Goal: Task Accomplishment & Management: Complete application form

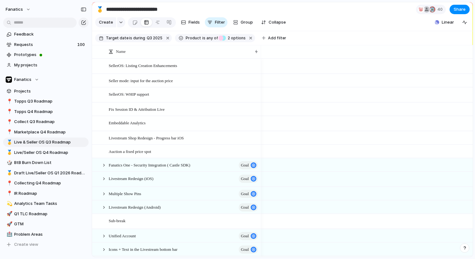
scroll to position [0, 341]
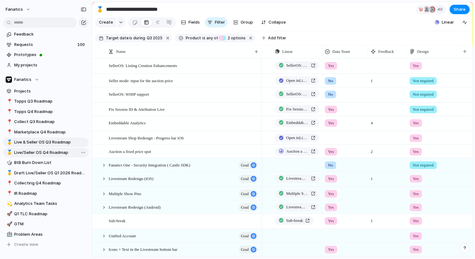
click at [55, 151] on span "Live/Seller OS Q4 Roadmap" at bounding box center [50, 152] width 72 height 6
type input "**********"
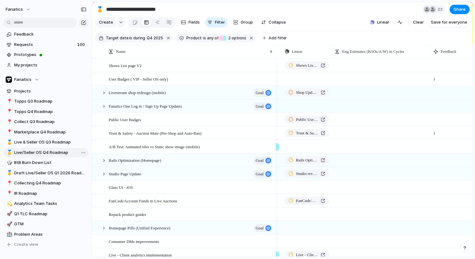
scroll to position [0, 338]
click at [239, 25] on button "Group" at bounding box center [243, 22] width 26 height 10
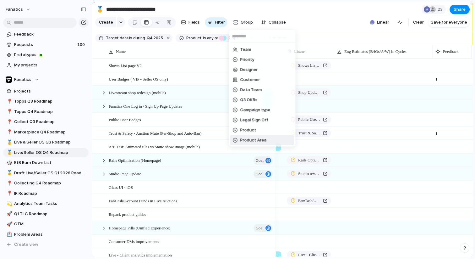
click at [247, 136] on li "Product Area" at bounding box center [263, 140] width 64 height 10
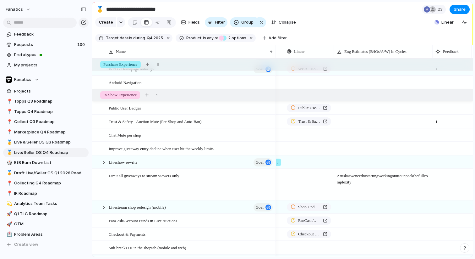
scroll to position [0, 0]
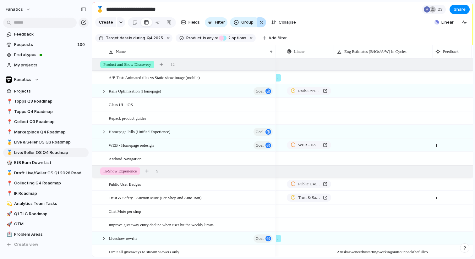
click at [260, 23] on div "button" at bounding box center [261, 23] width 5 height 8
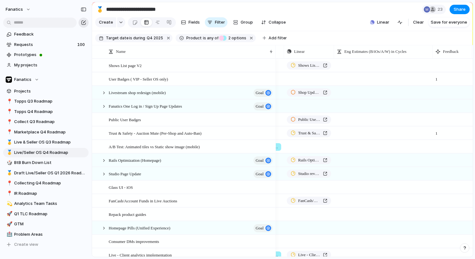
click at [85, 22] on div "button" at bounding box center [83, 22] width 5 height 5
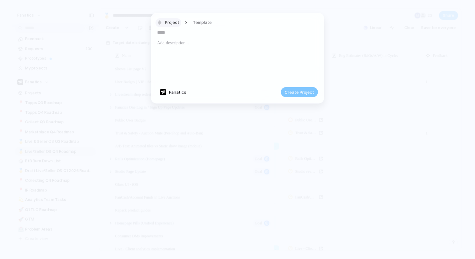
click at [170, 25] on span "Project" at bounding box center [172, 22] width 14 height 6
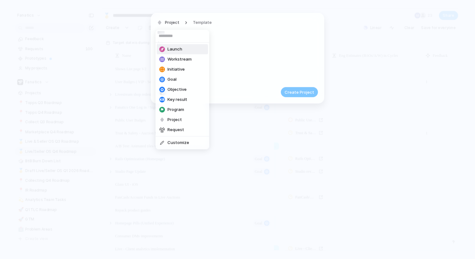
click at [173, 49] on span "Launch" at bounding box center [175, 49] width 15 height 6
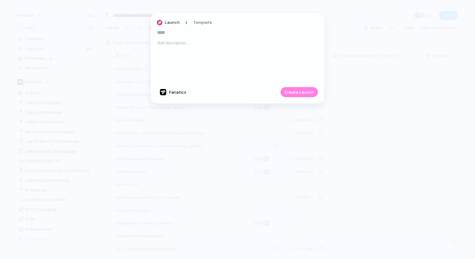
click at [169, 35] on input "text" at bounding box center [237, 32] width 161 height 10
type input "**********"
click at [308, 92] on span "Create Launch" at bounding box center [300, 92] width 30 height 6
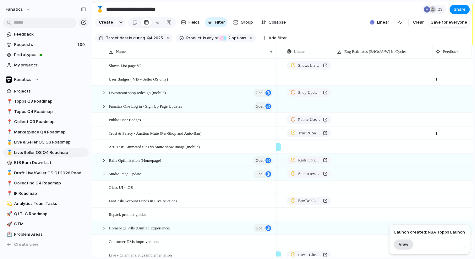
click at [409, 244] on span "View" at bounding box center [404, 244] width 10 height 5
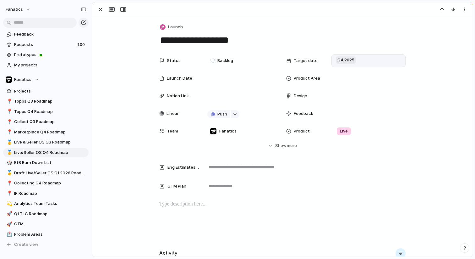
click at [352, 59] on span "Q4 2025" at bounding box center [346, 60] width 20 height 8
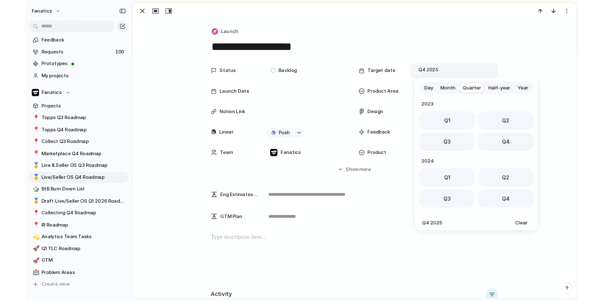
scroll to position [100, 0]
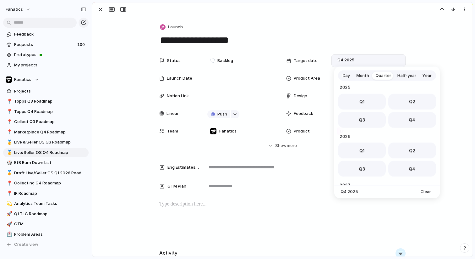
click at [347, 74] on span "Day" at bounding box center [347, 75] width 8 height 6
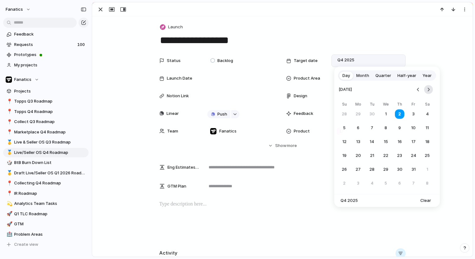
click at [426, 89] on button "Go to the Next Month" at bounding box center [429, 89] width 9 height 9
click at [415, 114] on button "5" at bounding box center [413, 113] width 11 height 11
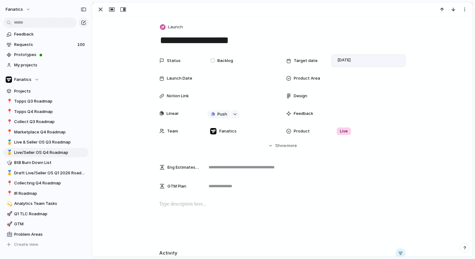
click at [224, 85] on div "Status Backlog Target date [DATE] Launch Date Product Area Notion Link Design L…" at bounding box center [282, 95] width 247 height 83
click at [224, 80] on div at bounding box center [242, 78] width 69 height 7
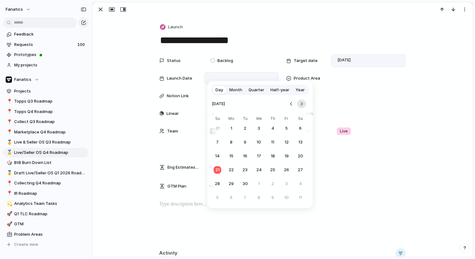
click at [303, 103] on button "Go to the Next Month" at bounding box center [301, 103] width 9 height 9
click at [303, 107] on button "Go to the Next Month" at bounding box center [301, 103] width 9 height 9
click at [302, 142] on button "13" at bounding box center [300, 141] width 11 height 11
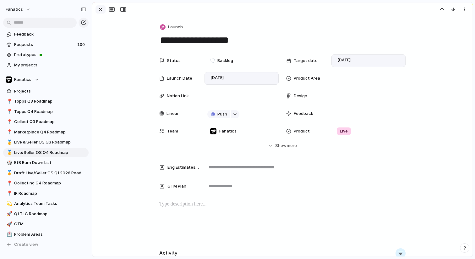
click at [102, 10] on div "button" at bounding box center [101, 10] width 8 height 8
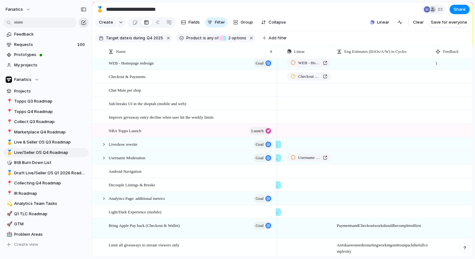
click at [82, 25] on button "button" at bounding box center [84, 23] width 10 height 10
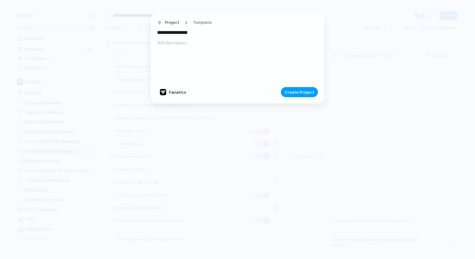
type input "**********"
click at [303, 92] on span "Create Project" at bounding box center [300, 92] width 30 height 6
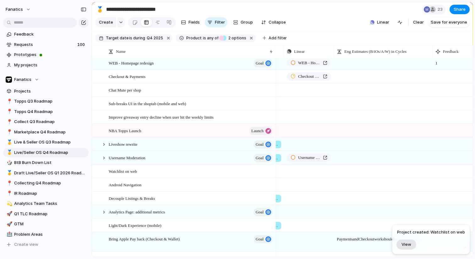
click at [412, 246] on span "View" at bounding box center [407, 244] width 10 height 5
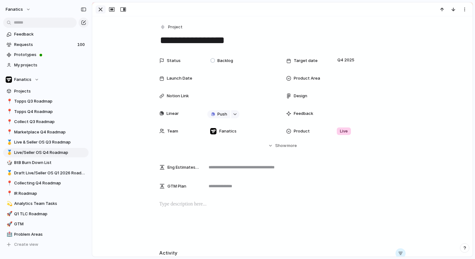
click at [100, 13] on div "button" at bounding box center [101, 10] width 8 height 8
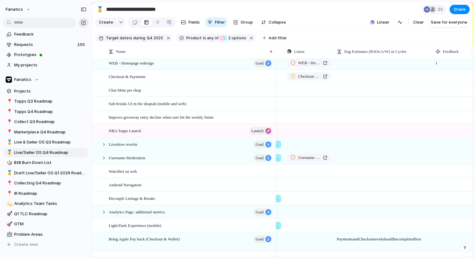
click at [86, 21] on div "button" at bounding box center [83, 22] width 5 height 5
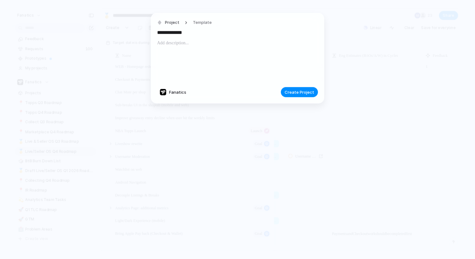
type input "**********"
click at [303, 99] on div "**********" at bounding box center [238, 58] width 174 height 91
click at [298, 93] on span "Create Project" at bounding box center [300, 92] width 30 height 6
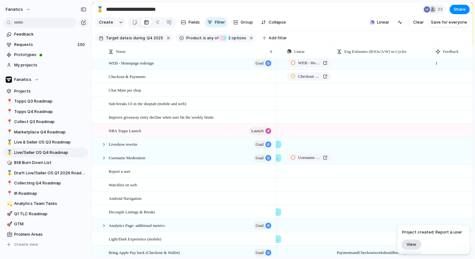
click at [407, 247] on button "View" at bounding box center [412, 244] width 20 height 10
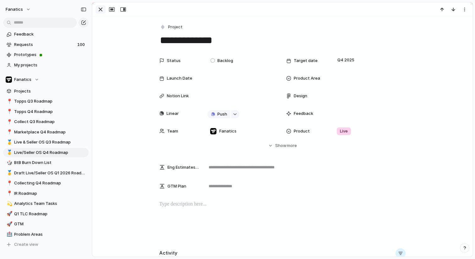
click at [97, 9] on div "button" at bounding box center [101, 10] width 8 height 8
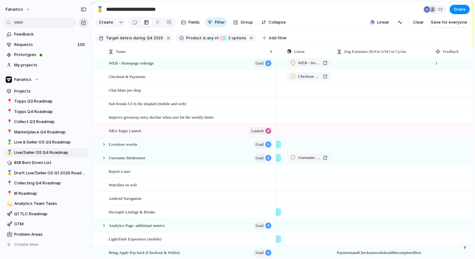
click at [84, 25] on button "button" at bounding box center [84, 23] width 10 height 10
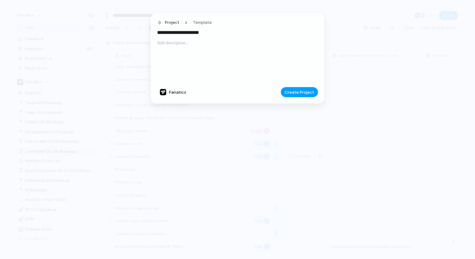
type input "**********"
click at [293, 95] on span "Create Project" at bounding box center [300, 92] width 30 height 6
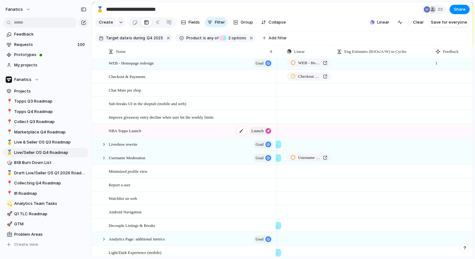
click at [155, 130] on div "NBA Topps Launch launch" at bounding box center [191, 130] width 165 height 13
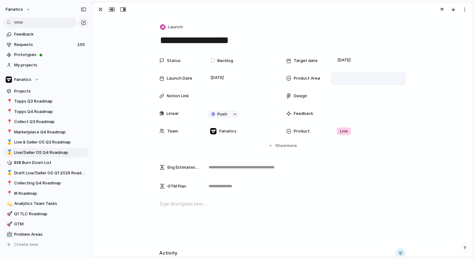
click at [342, 76] on div at bounding box center [369, 78] width 69 height 7
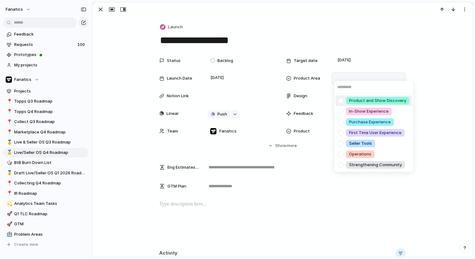
click at [342, 100] on div at bounding box center [341, 100] width 11 height 11
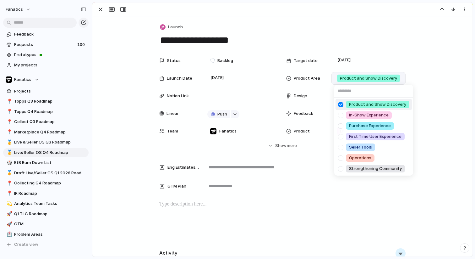
click at [133, 35] on div "Product and Show Discovery In-Show Experience Purchase Experience First Time Us…" at bounding box center [237, 129] width 475 height 259
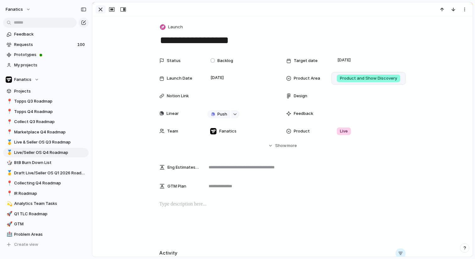
click at [100, 13] on div "button" at bounding box center [101, 10] width 8 height 8
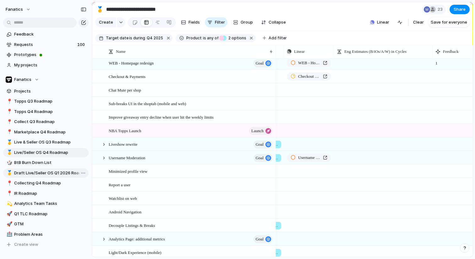
click at [53, 172] on span "Draft Live/Seller OS Q1 2026 Roadmap" at bounding box center [50, 173] width 72 height 6
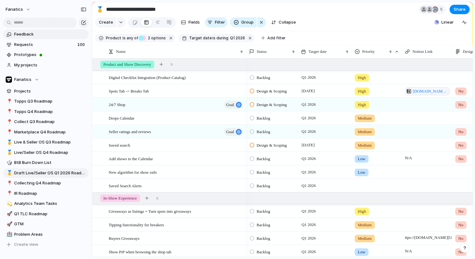
type input "**********"
click at [103, 22] on span "Create" at bounding box center [106, 22] width 14 height 6
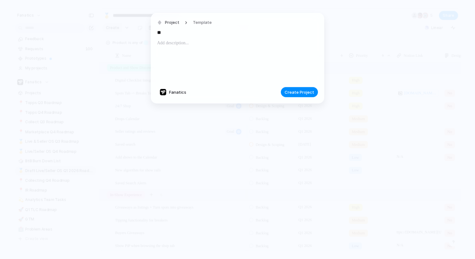
type input "*"
type input "******"
click at [296, 92] on span "Create Project" at bounding box center [300, 92] width 30 height 6
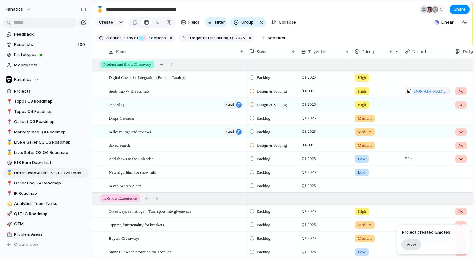
click at [411, 246] on span "View" at bounding box center [412, 244] width 10 height 5
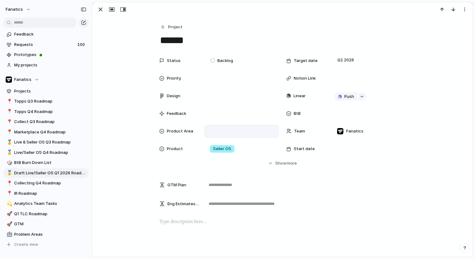
click at [232, 132] on div at bounding box center [242, 131] width 69 height 7
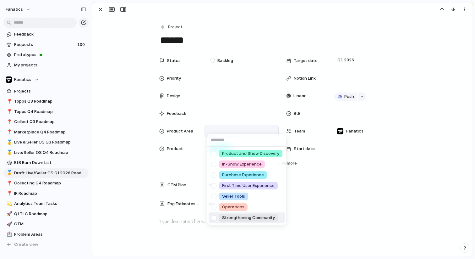
click at [216, 218] on div at bounding box center [213, 217] width 11 height 11
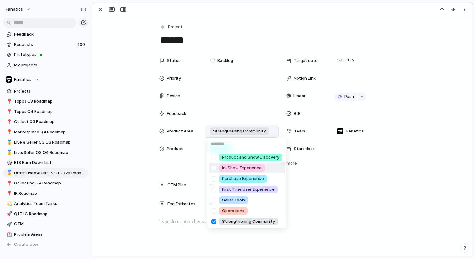
click at [214, 167] on div at bounding box center [213, 168] width 11 height 11
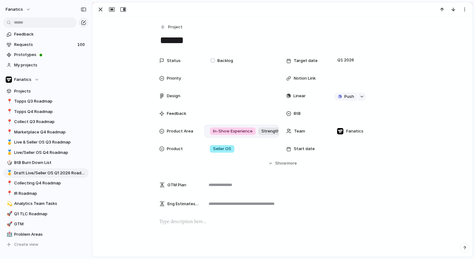
click at [123, 111] on div "Product and Show Discovery In-Show Experience Purchase Experience First Time Us…" at bounding box center [237, 129] width 475 height 259
click at [100, 8] on div "button" at bounding box center [101, 10] width 8 height 8
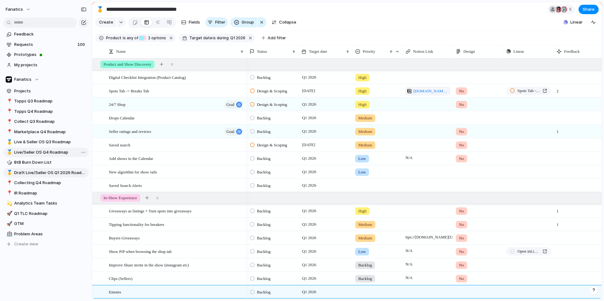
click at [49, 150] on span "Live/Seller OS Q4 Roadmap" at bounding box center [50, 152] width 72 height 6
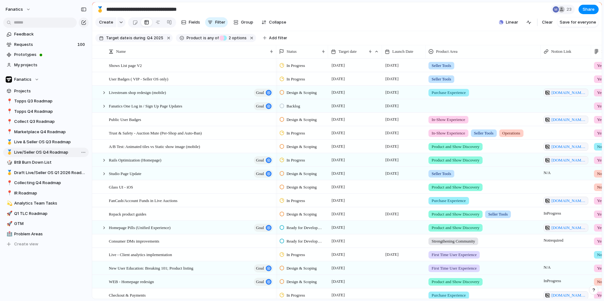
type input "**********"
click at [85, 22] on div "button" at bounding box center [83, 22] width 5 height 5
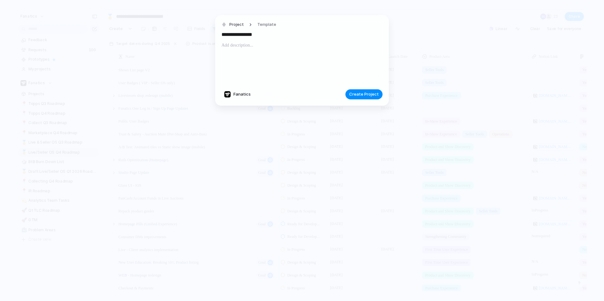
click at [252, 35] on input "**********" at bounding box center [301, 35] width 161 height 10
click at [267, 40] on div "**********" at bounding box center [301, 52] width 161 height 64
click at [266, 37] on input "**********" at bounding box center [301, 35] width 161 height 10
type input "**********"
click at [252, 54] on div at bounding box center [301, 63] width 161 height 43
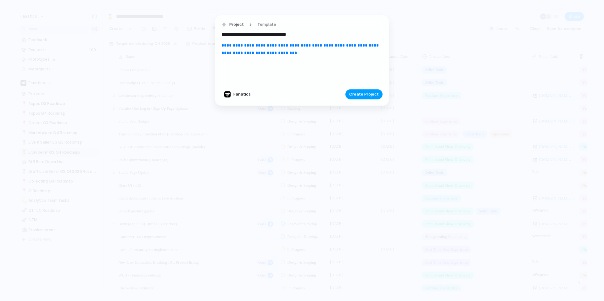
click at [373, 94] on span "Create Project" at bounding box center [364, 94] width 30 height 6
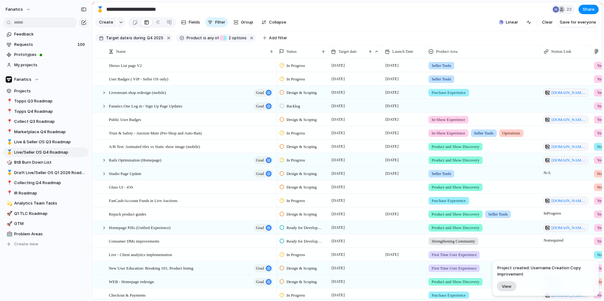
click at [475, 258] on span "View" at bounding box center [507, 286] width 10 height 5
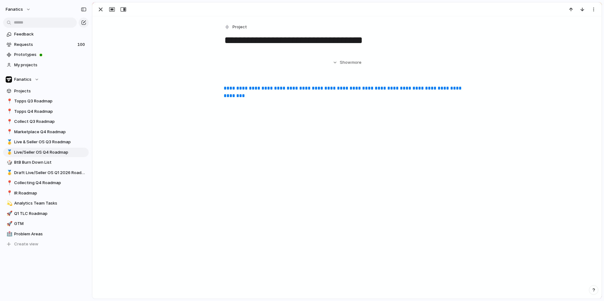
scroll to position [211, 0]
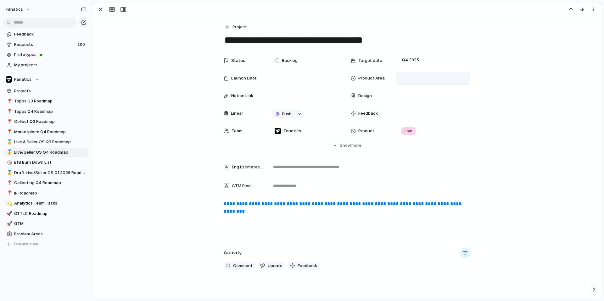
click at [415, 76] on div at bounding box center [433, 78] width 69 height 7
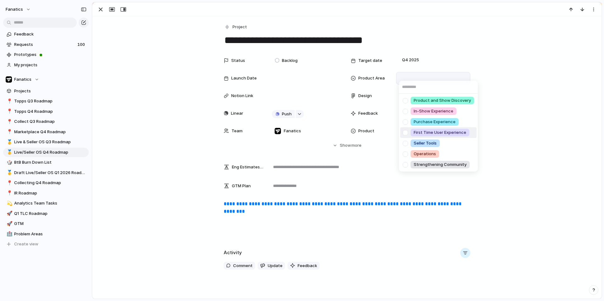
click at [405, 132] on div at bounding box center [405, 132] width 11 height 11
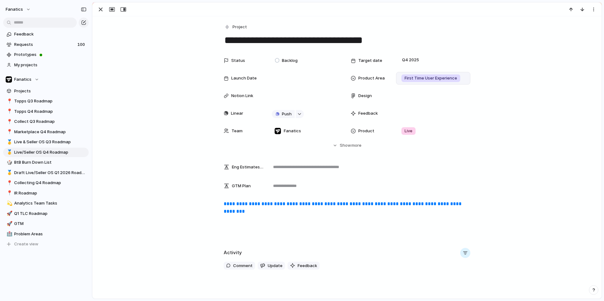
click at [409, 59] on div "Product and Show Discovery In-Show Experience Purchase Experience First Time Us…" at bounding box center [302, 150] width 604 height 301
click at [405, 59] on span "Q4 2025" at bounding box center [410, 60] width 20 height 8
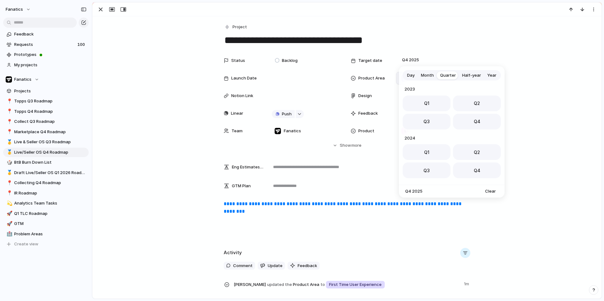
scroll to position [100, 0]
click at [431, 70] on div "Day Month Quarter Half-year Year" at bounding box center [452, 75] width 98 height 10
click at [429, 74] on span "Month" at bounding box center [427, 75] width 13 height 6
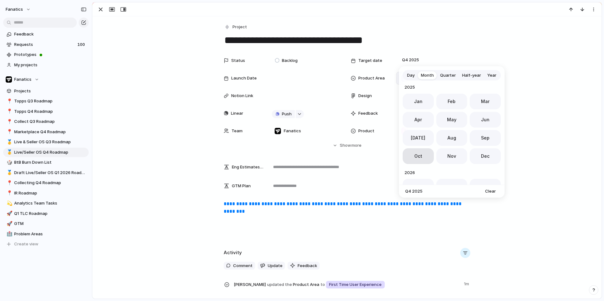
click at [423, 158] on button "Oct" at bounding box center [418, 156] width 31 height 16
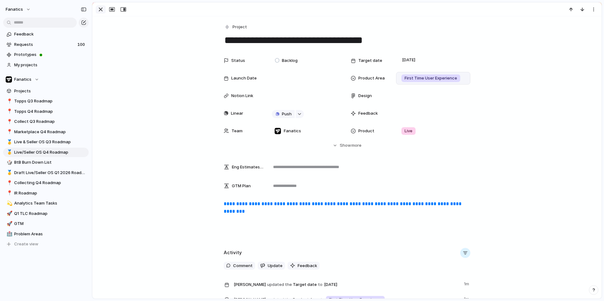
click at [100, 10] on div "button" at bounding box center [101, 10] width 8 height 8
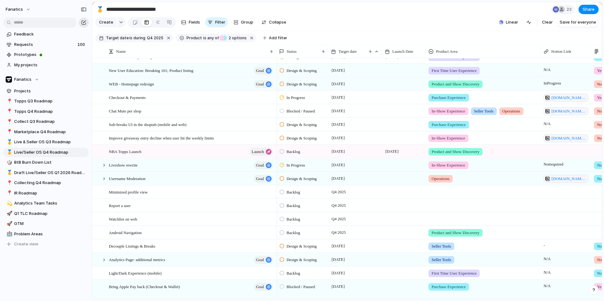
click at [82, 22] on div "button" at bounding box center [83, 22] width 5 height 5
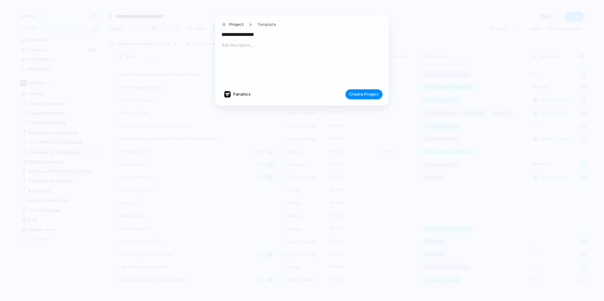
drag, startPoint x: 271, startPoint y: 33, endPoint x: 206, endPoint y: 32, distance: 65.7
click at [206, 33] on div "**********" at bounding box center [302, 150] width 604 height 301
type input "**********"
click at [364, 94] on span "Create Project" at bounding box center [364, 94] width 30 height 6
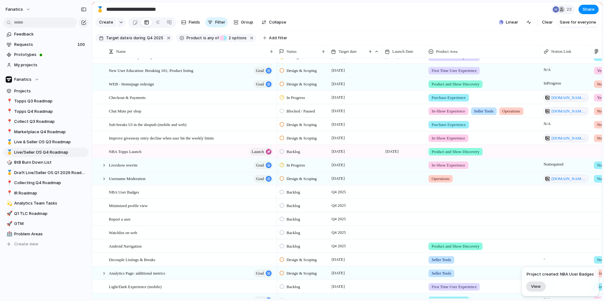
click at [475, 258] on span "View" at bounding box center [536, 286] width 10 height 5
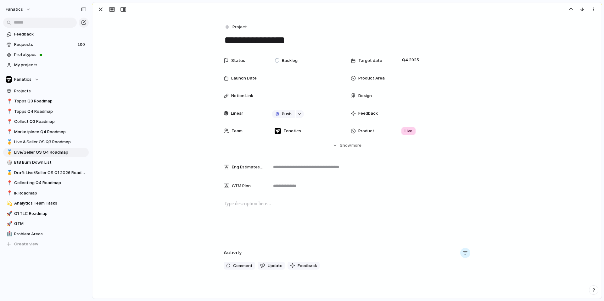
click at [248, 207] on p at bounding box center [347, 204] width 247 height 8
click at [311, 38] on textarea "**********" at bounding box center [347, 40] width 247 height 13
type textarea "**********"
click at [363, 146] on button "Hide Show more" at bounding box center [347, 145] width 247 height 11
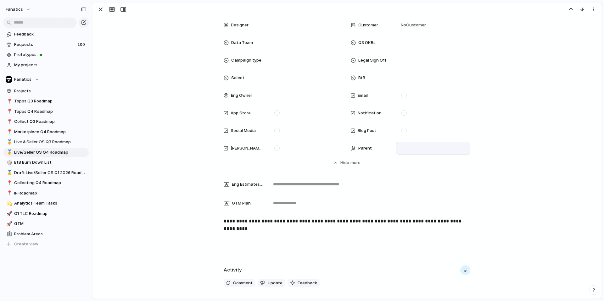
scroll to position [177, 0]
click at [404, 148] on div at bounding box center [433, 148] width 69 height 7
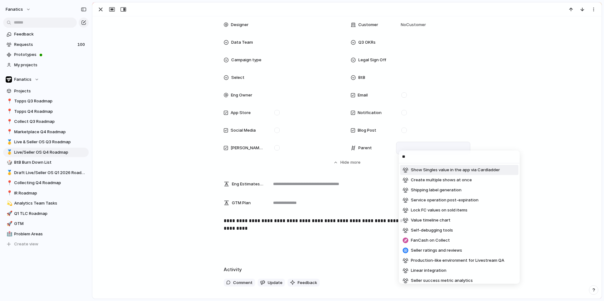
type input "***"
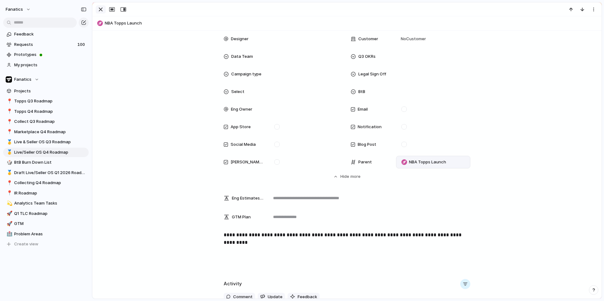
click at [100, 9] on div "button" at bounding box center [101, 10] width 8 height 8
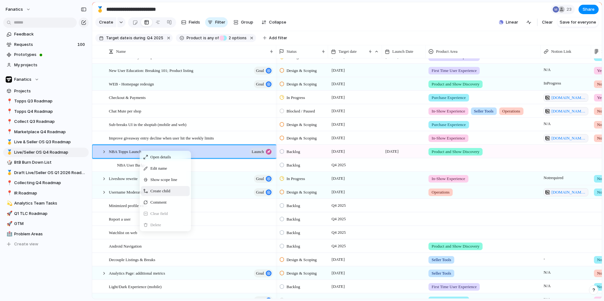
click at [157, 193] on span "Create child" at bounding box center [160, 191] width 20 height 6
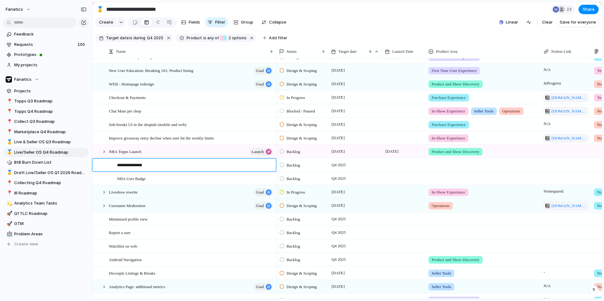
type textarea "**********"
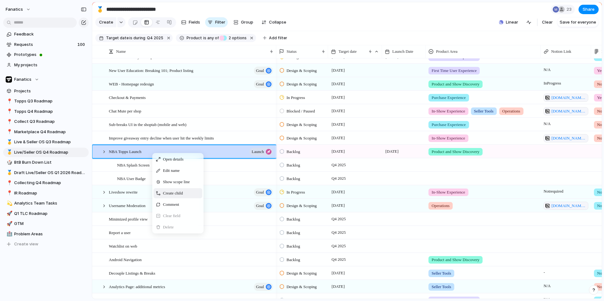
click at [170, 193] on span "Create child" at bounding box center [173, 193] width 20 height 6
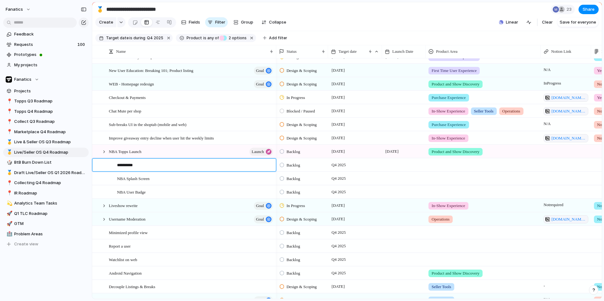
click at [127, 166] on textarea "*********" at bounding box center [194, 165] width 154 height 7
click at [157, 165] on textarea "**********" at bounding box center [194, 165] width 154 height 7
type textarea "**********"
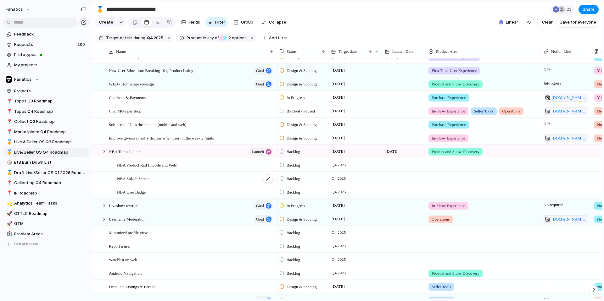
click at [128, 180] on span "NBA Splash Screen" at bounding box center [133, 178] width 32 height 7
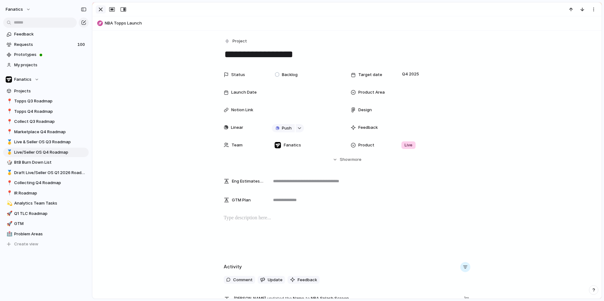
click at [100, 8] on div "button" at bounding box center [101, 10] width 8 height 8
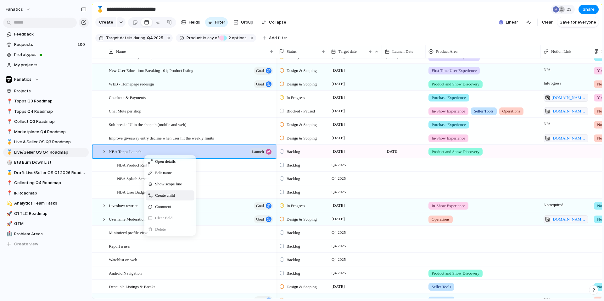
click at [157, 198] on span "Create child" at bounding box center [165, 195] width 20 height 6
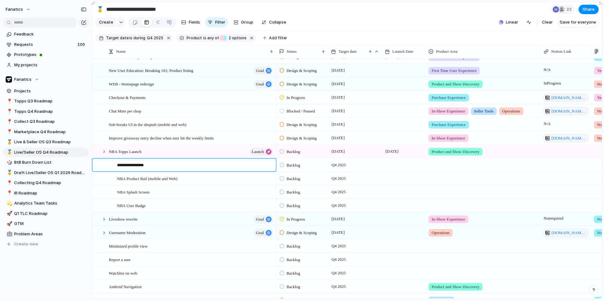
type textarea "**********"
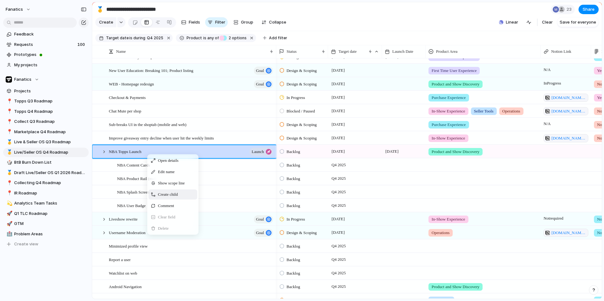
click at [159, 192] on span "Create child" at bounding box center [168, 195] width 20 height 6
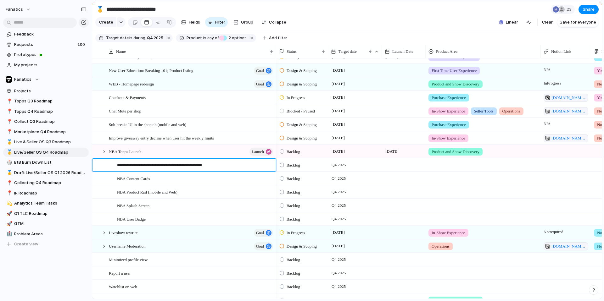
type textarea "**********"
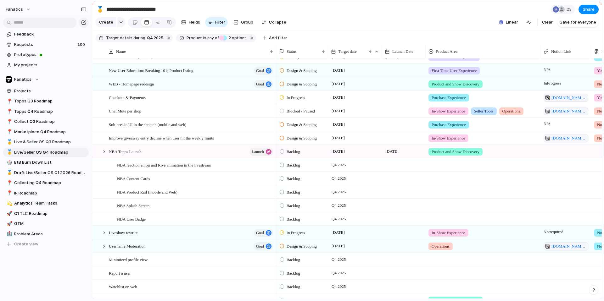
click at [298, 151] on span "Backlog" at bounding box center [293, 152] width 14 height 6
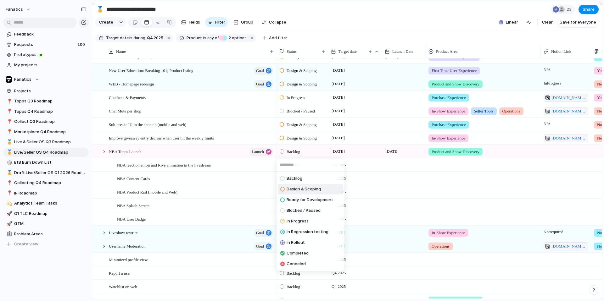
click at [302, 188] on span "Design & Scoping" at bounding box center [303, 189] width 34 height 6
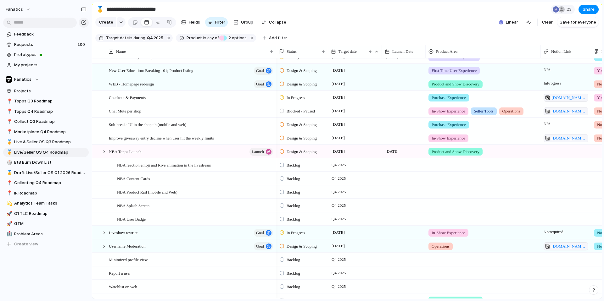
click at [292, 164] on span "Backlog" at bounding box center [293, 165] width 14 height 6
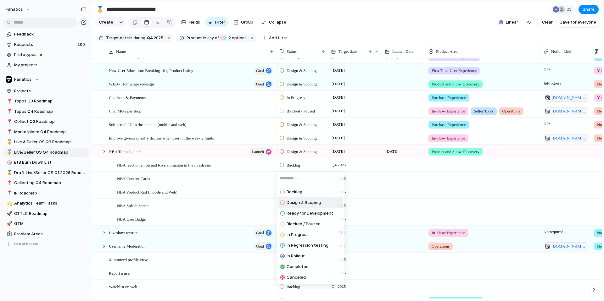
click at [296, 203] on span "Design & Scoping" at bounding box center [303, 203] width 34 height 6
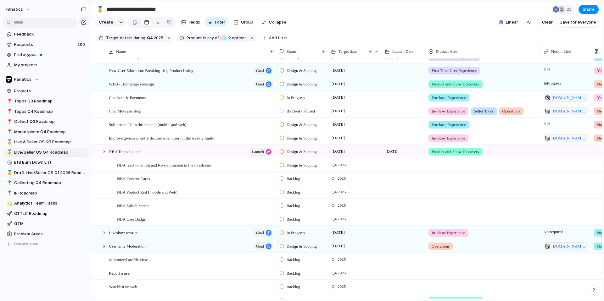
click at [296, 180] on span "Backlog" at bounding box center [293, 179] width 14 height 6
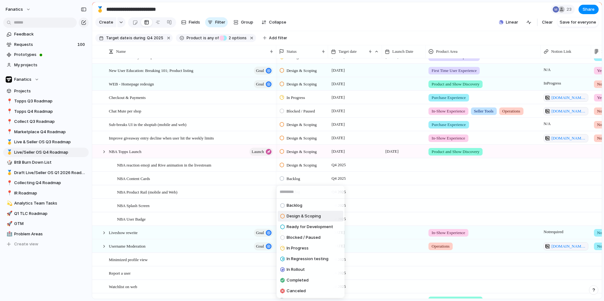
click at [297, 214] on span "Design & Scoping" at bounding box center [303, 216] width 34 height 6
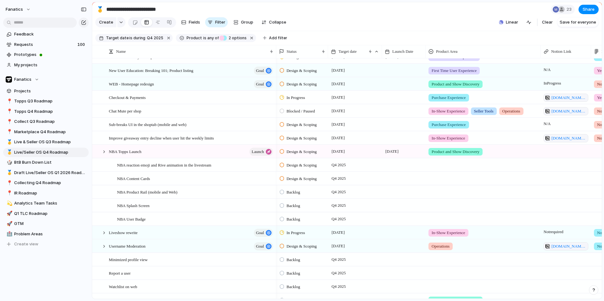
click at [296, 181] on span "Design & Scoping" at bounding box center [301, 179] width 30 height 6
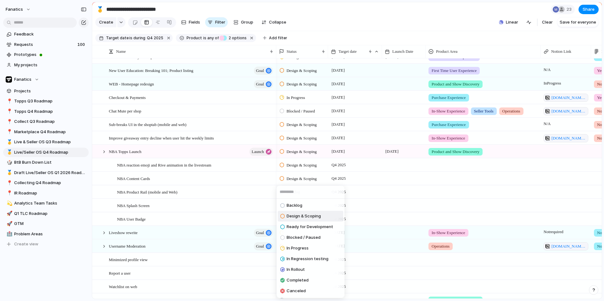
click at [269, 189] on div "Backlog Design & Scoping Ready for Development Blocked / Paused In Progress In …" at bounding box center [302, 150] width 604 height 301
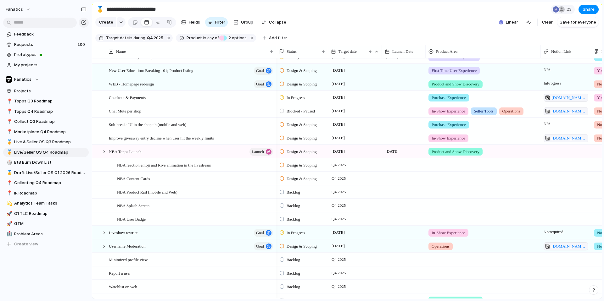
click at [296, 193] on span "Backlog" at bounding box center [293, 192] width 14 height 6
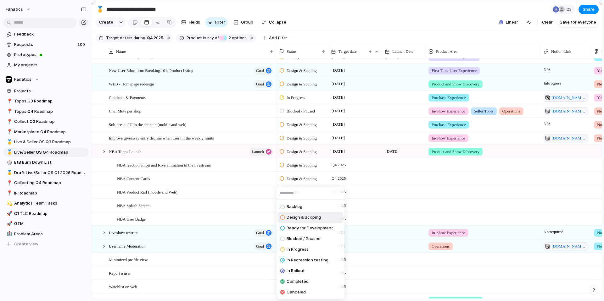
click at [297, 214] on span "Design & Scoping" at bounding box center [303, 217] width 34 height 6
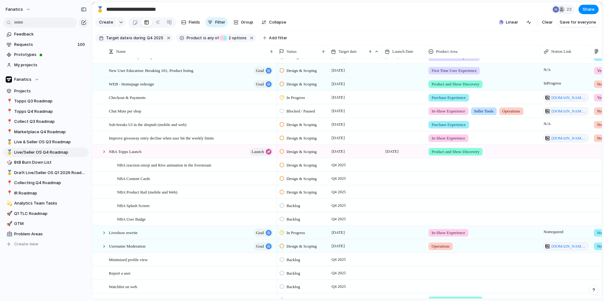
click at [292, 208] on span "Backlog" at bounding box center [293, 206] width 14 height 6
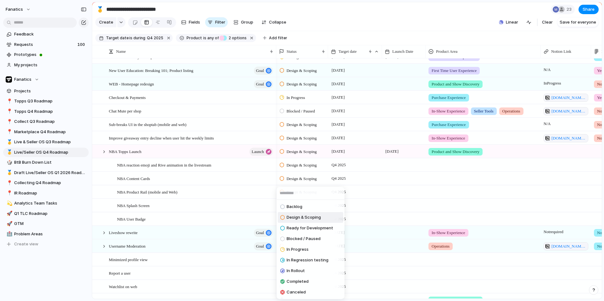
click at [297, 218] on span "Design & Scoping" at bounding box center [303, 217] width 34 height 6
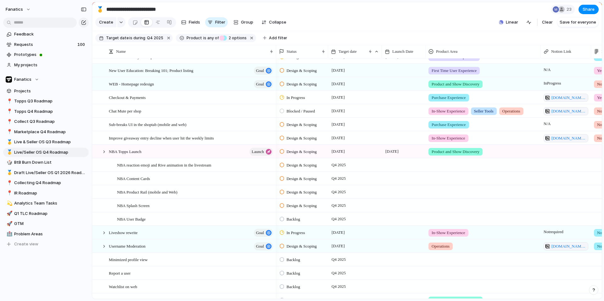
click at [294, 219] on span "Backlog" at bounding box center [293, 219] width 14 height 6
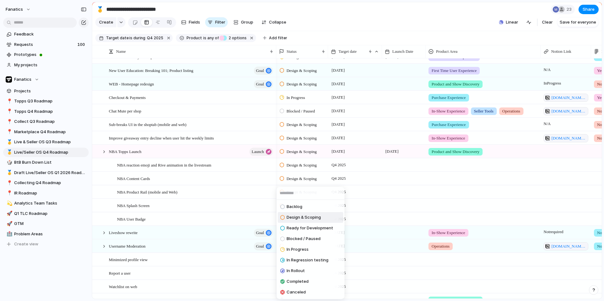
click at [298, 218] on span "Design & Scoping" at bounding box center [303, 217] width 34 height 6
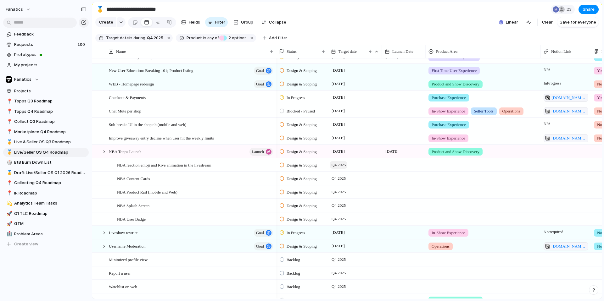
click at [342, 165] on span "Q4 2025" at bounding box center [338, 165] width 17 height 8
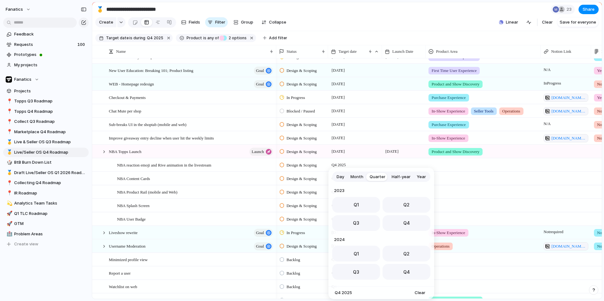
scroll to position [100, 0]
click at [343, 177] on span "Day" at bounding box center [340, 177] width 8 height 6
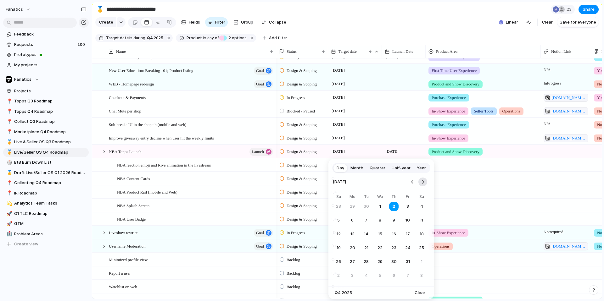
click at [424, 179] on button "Go to the Next Month" at bounding box center [422, 182] width 9 height 9
click at [409, 206] on button "5" at bounding box center [407, 206] width 11 height 11
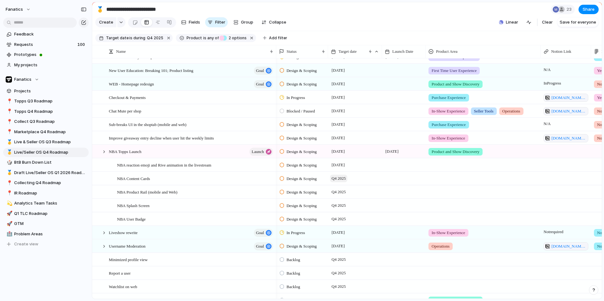
click at [342, 180] on span "Q4 2025" at bounding box center [338, 179] width 17 height 8
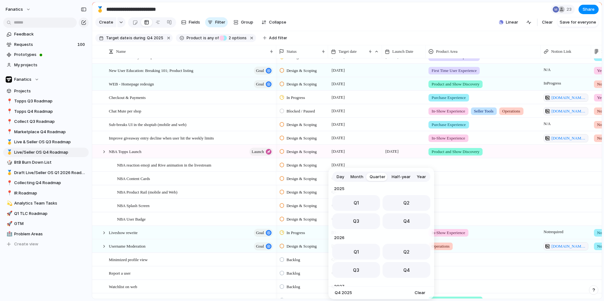
click at [341, 174] on span "Day" at bounding box center [340, 177] width 8 height 6
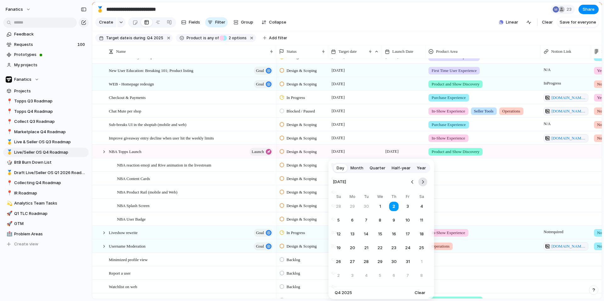
click at [424, 183] on button "Go to the Next Month" at bounding box center [422, 182] width 9 height 9
click at [407, 207] on button "5" at bounding box center [407, 206] width 11 height 11
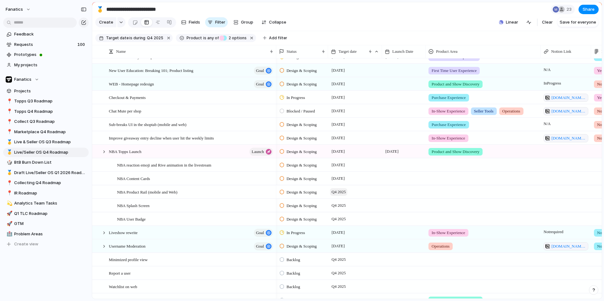
click at [342, 191] on span "Q4 2025" at bounding box center [338, 192] width 17 height 8
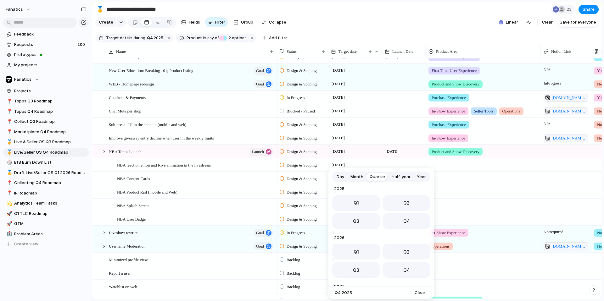
click at [342, 176] on span "Day" at bounding box center [340, 177] width 8 height 6
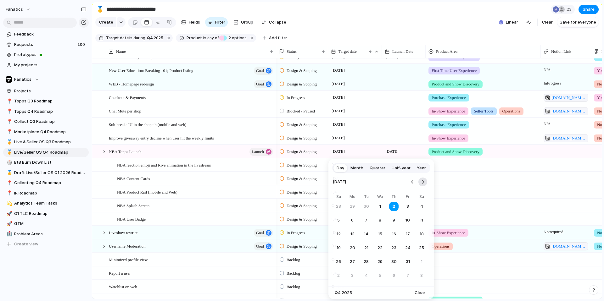
click at [423, 181] on button "Go to the Next Month" at bounding box center [422, 182] width 9 height 9
click at [423, 185] on button "Go to the Next Month" at bounding box center [422, 182] width 9 height 9
click at [408, 207] on button "5" at bounding box center [407, 206] width 11 height 11
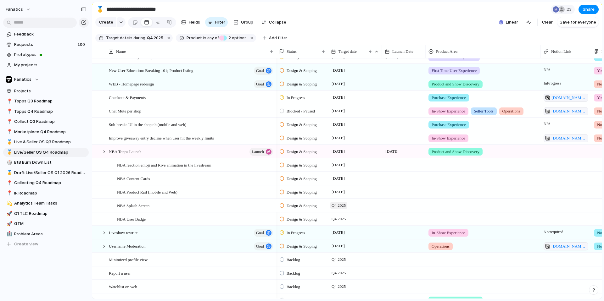
click at [342, 205] on span "Q4 2025" at bounding box center [338, 206] width 17 height 8
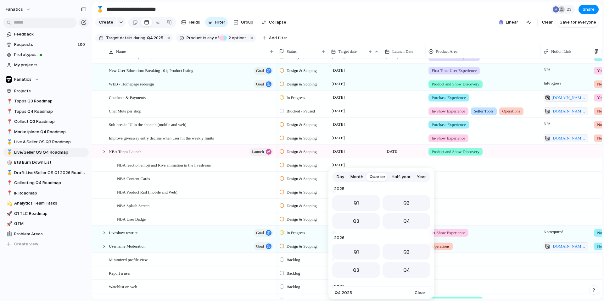
click at [341, 177] on span "Day" at bounding box center [340, 177] width 8 height 6
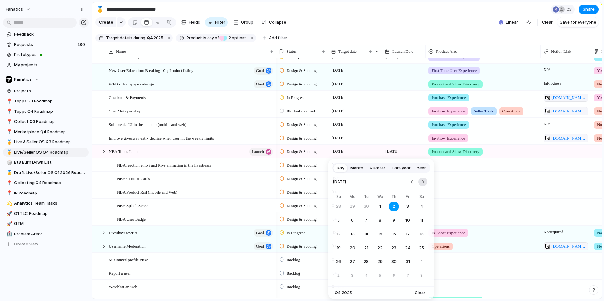
click at [420, 182] on button "Go to the Next Month" at bounding box center [422, 182] width 9 height 9
click at [406, 206] on button "5" at bounding box center [407, 206] width 11 height 11
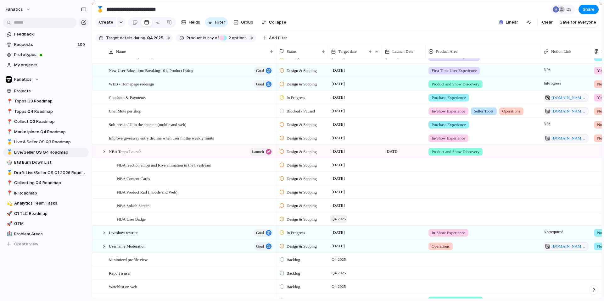
click at [343, 221] on span "Q4 2025" at bounding box center [338, 219] width 17 height 8
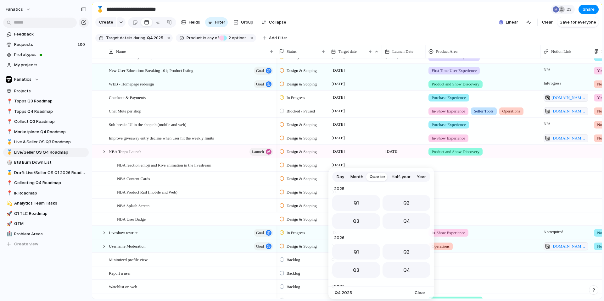
click at [341, 175] on span "Day" at bounding box center [340, 177] width 8 height 6
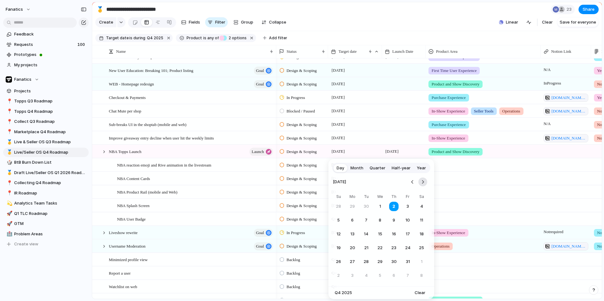
click at [422, 183] on button "Go to the Next Month" at bounding box center [422, 182] width 9 height 9
click at [425, 183] on button "Go to the Next Month" at bounding box center [422, 182] width 9 height 9
click at [408, 207] on button "5" at bounding box center [407, 206] width 11 height 11
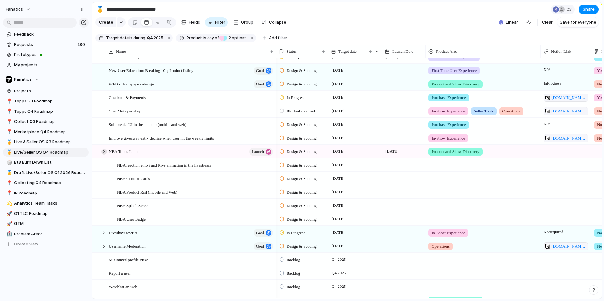
click at [104, 153] on div at bounding box center [104, 152] width 6 height 6
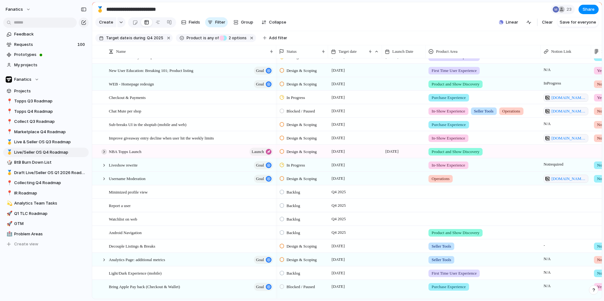
click at [104, 153] on div at bounding box center [104, 152] width 6 height 6
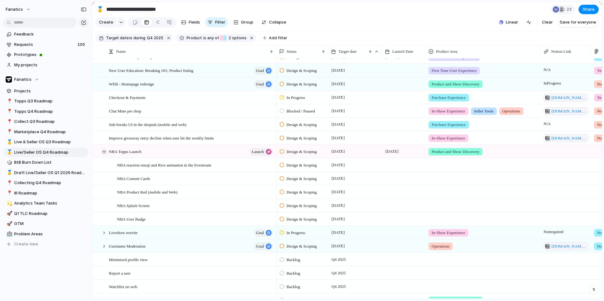
click at [104, 153] on div at bounding box center [104, 152] width 6 height 6
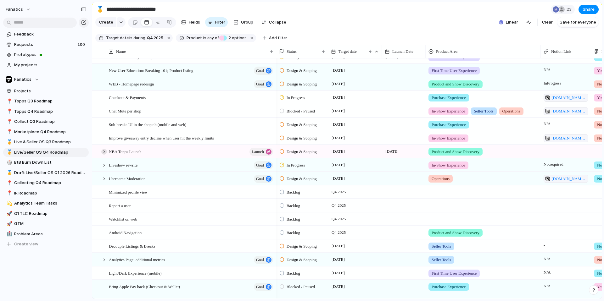
click at [104, 153] on div at bounding box center [104, 152] width 6 height 6
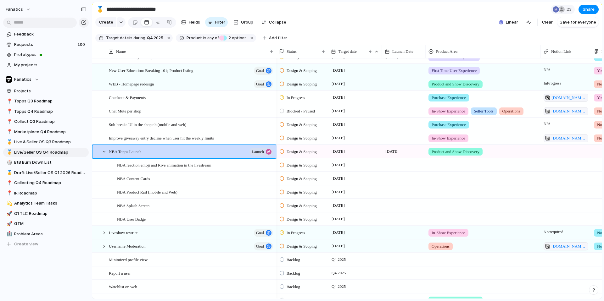
click at [369, 23] on section "Create Fields Filter Group Zoom Collapse Linear Clear Save for everyone" at bounding box center [346, 23] width 509 height 15
click at [216, 154] on div "NBA Topps Launch launch" at bounding box center [191, 151] width 165 height 13
click at [203, 149] on div "NBA Topps Launch launch" at bounding box center [191, 151] width 165 height 13
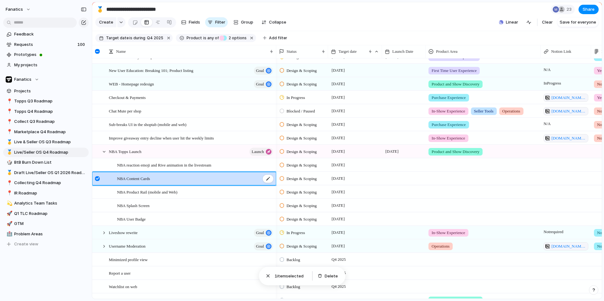
click at [148, 180] on span "NBA Content Cards" at bounding box center [133, 178] width 33 height 7
click at [164, 179] on div "NBA Content Cards" at bounding box center [195, 178] width 157 height 13
click at [163, 197] on div "NBA Product Rail (mobile and Web)" at bounding box center [195, 192] width 157 height 13
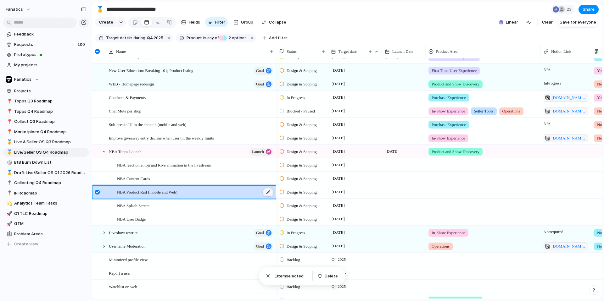
click at [269, 191] on div at bounding box center [268, 192] width 11 height 8
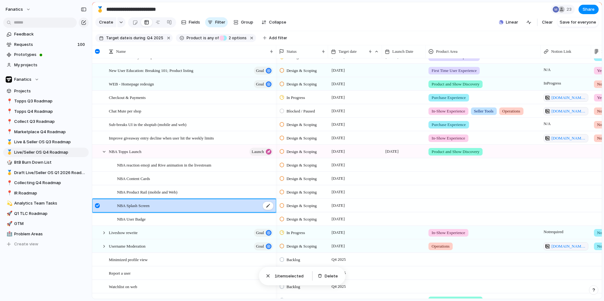
click at [225, 205] on div "NBA Splash Screen" at bounding box center [195, 205] width 157 height 13
click at [219, 223] on div "NBA User Badge" at bounding box center [195, 219] width 157 height 13
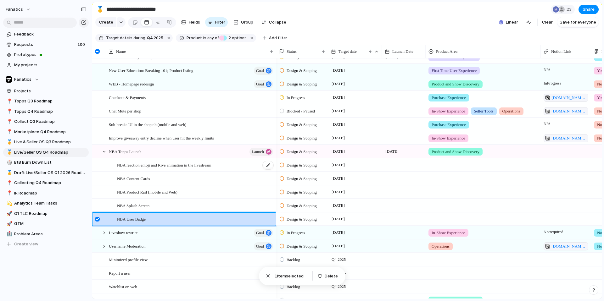
click at [211, 164] on span "NBA reaction emoji and Rive animation in the livestream" at bounding box center [164, 164] width 94 height 7
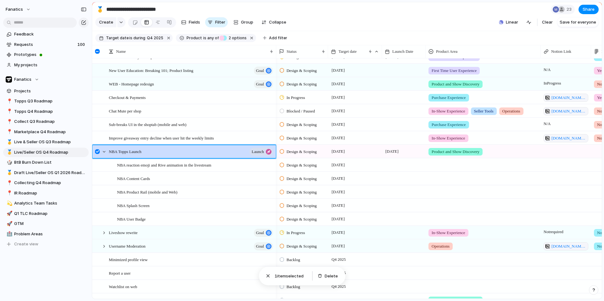
click at [197, 145] on div "NBA Topps Launch launch" at bounding box center [184, 152] width 184 height 14
click at [239, 152] on div at bounding box center [241, 152] width 11 height 8
click at [176, 157] on div "Open details" at bounding box center [193, 156] width 49 height 10
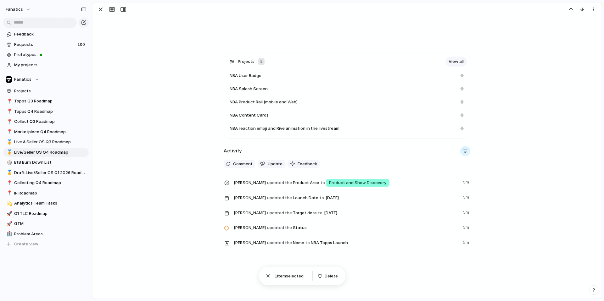
scroll to position [195, 0]
click at [99, 8] on div "button" at bounding box center [101, 10] width 8 height 8
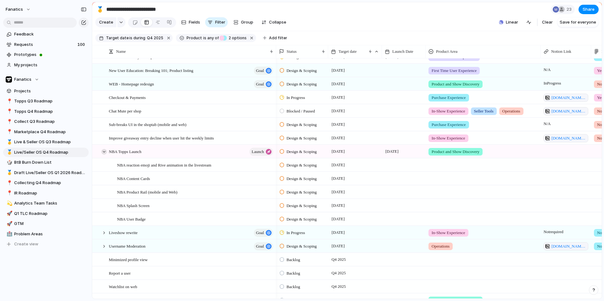
click at [105, 152] on div at bounding box center [104, 152] width 6 height 6
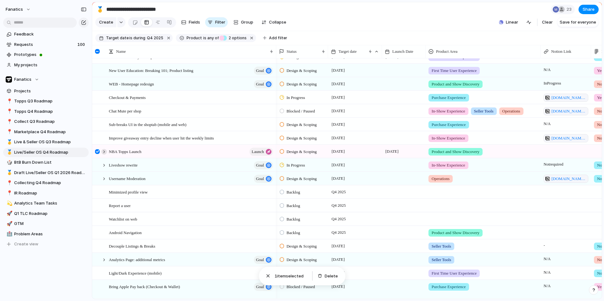
click at [105, 152] on div at bounding box center [104, 152] width 6 height 6
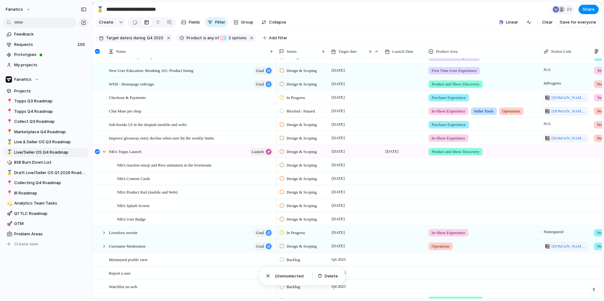
click at [392, 167] on div at bounding box center [404, 164] width 44 height 13
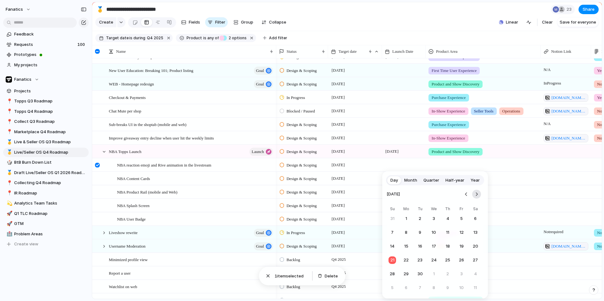
click at [475, 193] on button "Go to the Next Month" at bounding box center [476, 194] width 9 height 9
click at [472, 233] on button "13" at bounding box center [475, 232] width 11 height 11
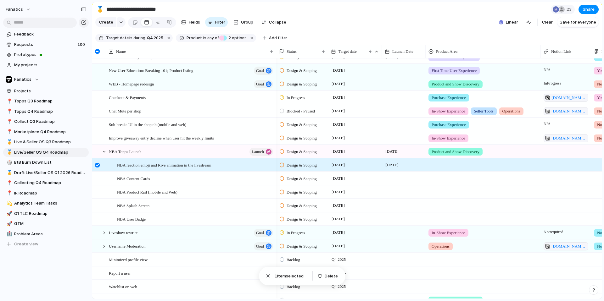
click at [398, 179] on div at bounding box center [404, 178] width 44 height 13
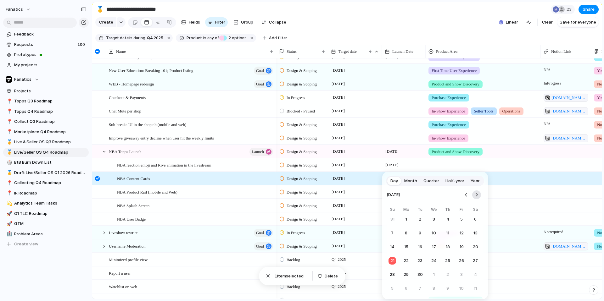
click at [475, 192] on button "Go to the Next Month" at bounding box center [476, 195] width 9 height 9
click at [475, 198] on button "Go to the Next Month" at bounding box center [476, 195] width 9 height 9
click at [473, 234] on button "13" at bounding box center [475, 233] width 11 height 11
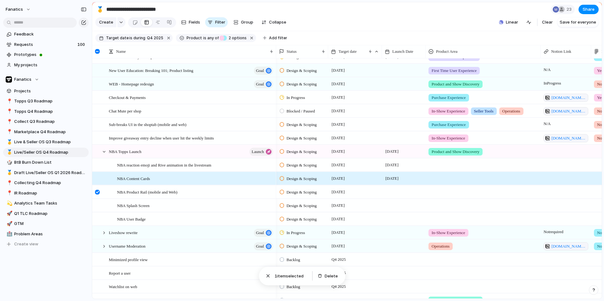
click at [397, 191] on div at bounding box center [404, 192] width 44 height 13
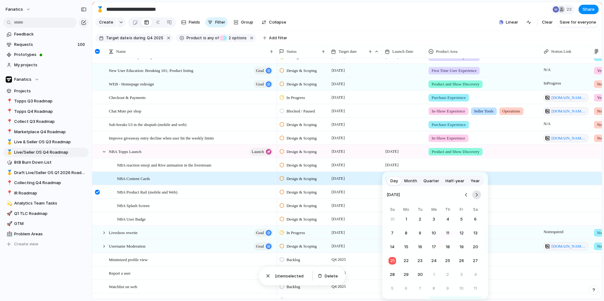
click at [475, 196] on button "Go to the Next Month" at bounding box center [476, 195] width 9 height 9
click at [475, 231] on button "13" at bounding box center [475, 233] width 11 height 11
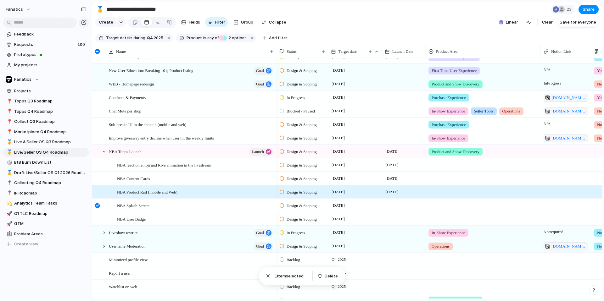
click at [401, 204] on div at bounding box center [404, 205] width 44 height 13
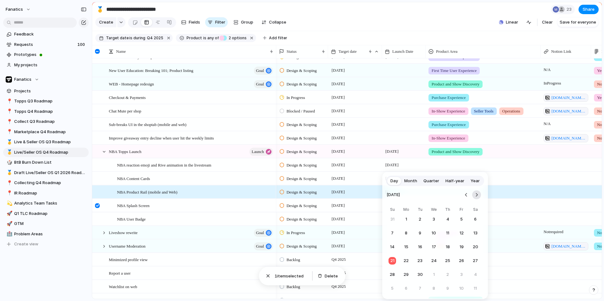
click at [475, 196] on button "Go to the Next Month" at bounding box center [476, 195] width 9 height 9
click at [475, 233] on button "13" at bounding box center [475, 233] width 11 height 11
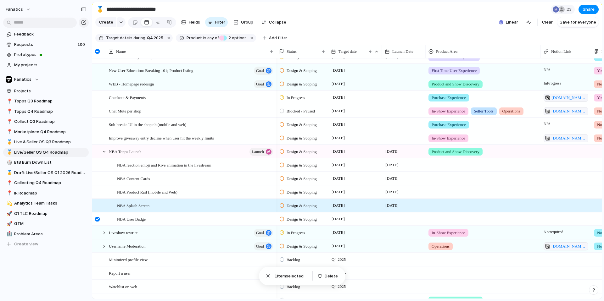
click at [403, 218] on div at bounding box center [404, 219] width 44 height 13
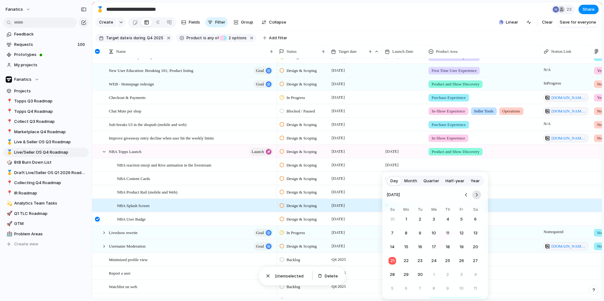
click at [475, 197] on button "Go to the Next Month" at bounding box center [476, 195] width 9 height 9
click at [475, 231] on button "13" at bounding box center [475, 233] width 11 height 11
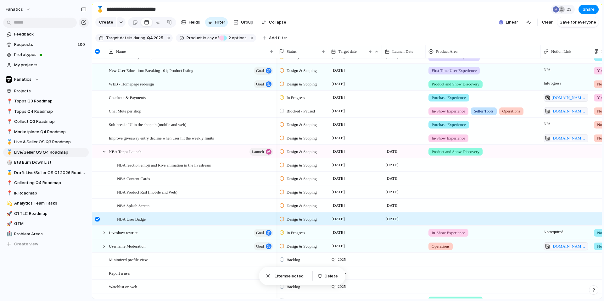
click at [96, 219] on div at bounding box center [97, 219] width 5 height 5
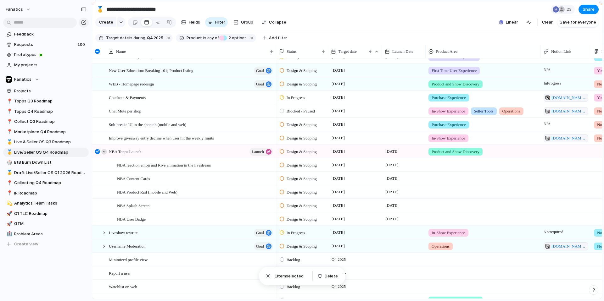
click at [104, 154] on div at bounding box center [104, 152] width 6 height 6
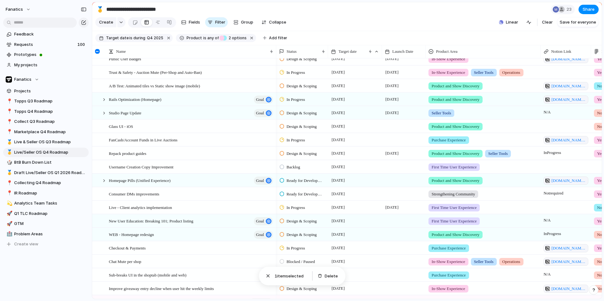
scroll to position [58, 0]
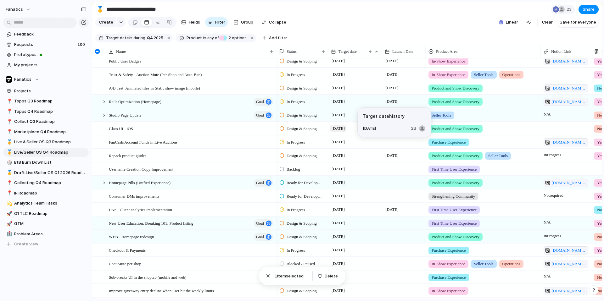
click at [344, 130] on span "[DATE]" at bounding box center [338, 129] width 16 height 8
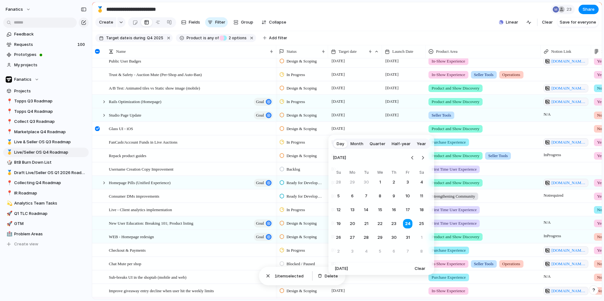
click at [378, 143] on span "Quarter" at bounding box center [377, 144] width 16 height 6
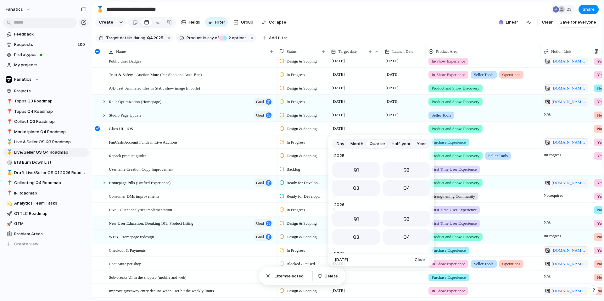
click at [360, 143] on span "Month" at bounding box center [356, 144] width 13 height 6
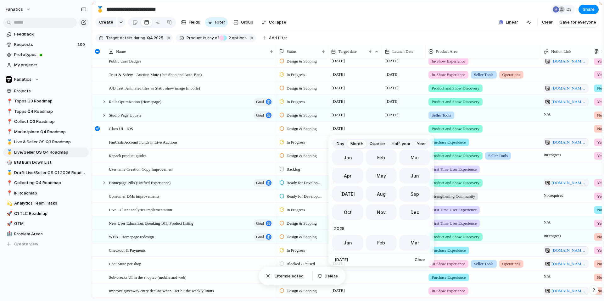
scroll to position [173, 0]
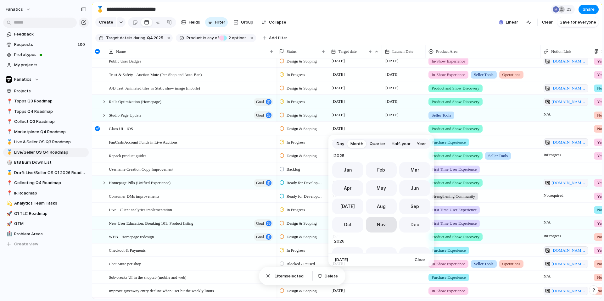
click at [384, 223] on span "Nov" at bounding box center [381, 224] width 9 height 7
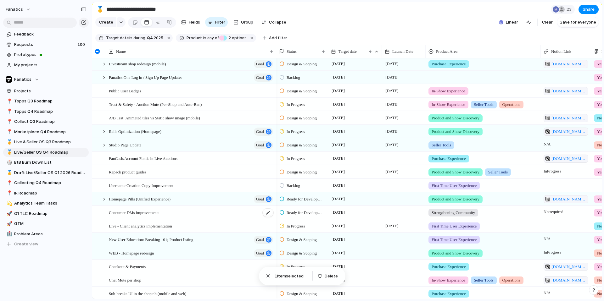
scroll to position [28, 0]
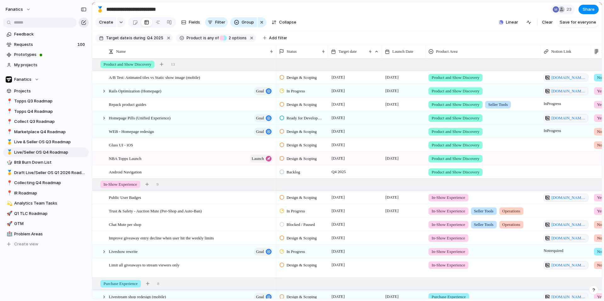
click at [81, 21] on div "button" at bounding box center [83, 22] width 5 height 5
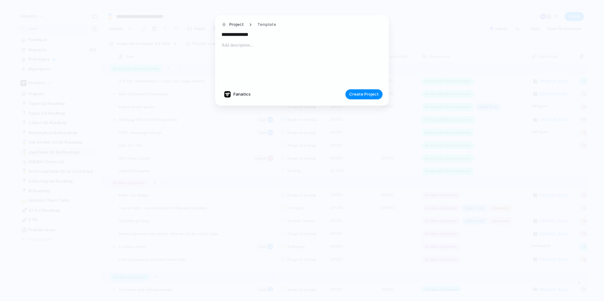
click at [259, 34] on input "**********" at bounding box center [301, 35] width 161 height 10
type input "**********"
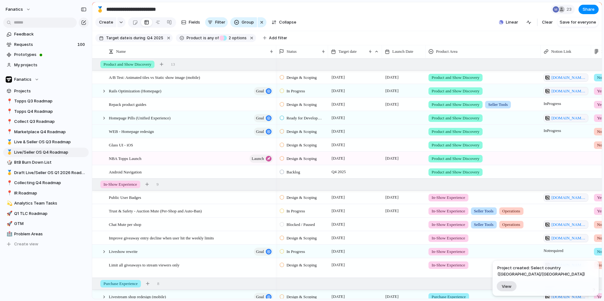
click at [511, 287] on span "View" at bounding box center [507, 286] width 10 height 5
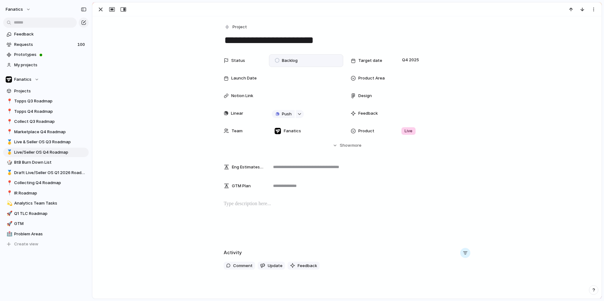
click at [284, 62] on span "Backlog" at bounding box center [290, 61] width 16 height 6
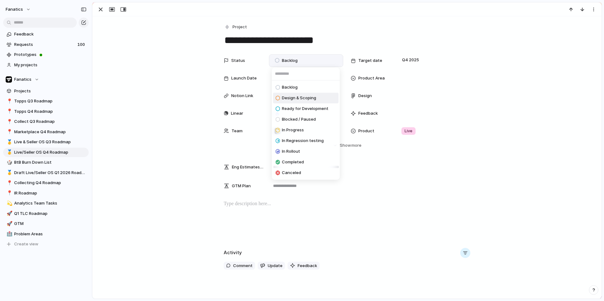
click at [295, 98] on span "Design & Scoping" at bounding box center [299, 98] width 34 height 6
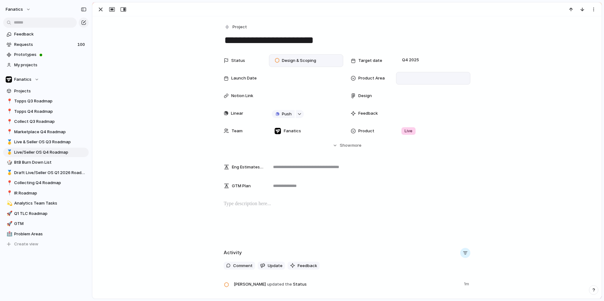
click at [412, 80] on div at bounding box center [433, 78] width 69 height 7
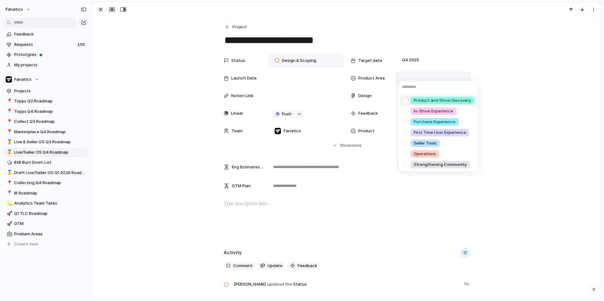
click at [430, 97] on span "Product and Show Discovery" at bounding box center [442, 100] width 57 height 6
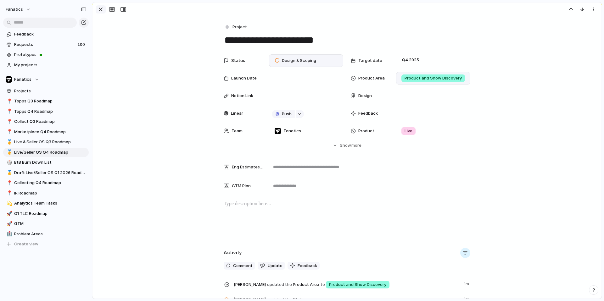
click at [99, 8] on div "button" at bounding box center [101, 10] width 8 height 8
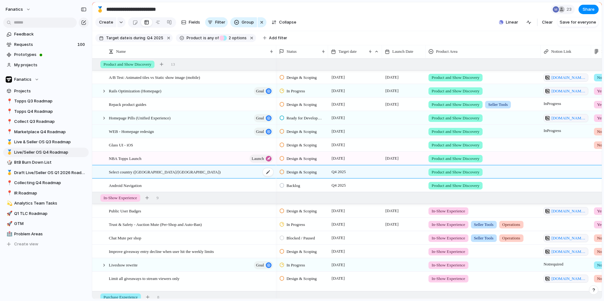
click at [173, 171] on div "Select country (UK/US)" at bounding box center [191, 172] width 165 height 13
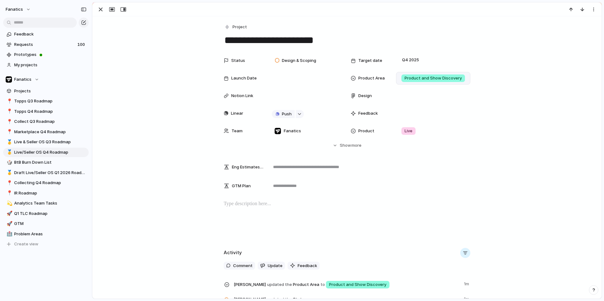
click at [429, 79] on span "Product and Show Discovery" at bounding box center [432, 78] width 57 height 6
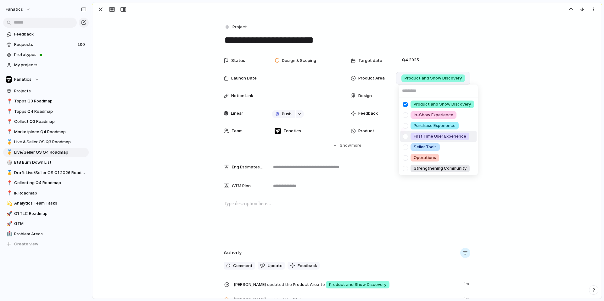
click at [407, 136] on div at bounding box center [405, 136] width 11 height 11
